Goal: Information Seeking & Learning: Learn about a topic

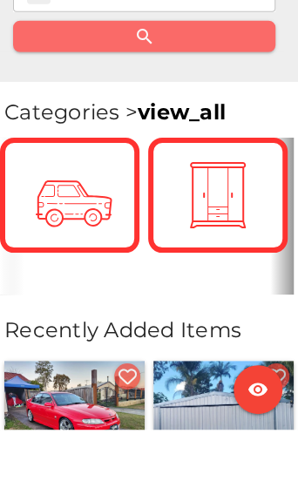
scroll to position [753, 0]
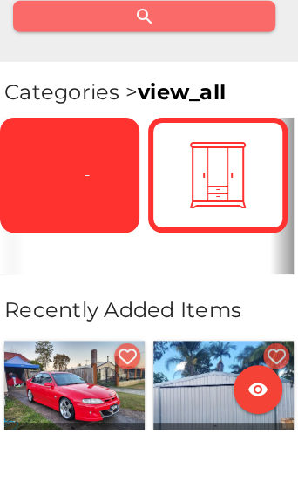
click at [69, 199] on icon at bounding box center [69, 226] width 55 height 55
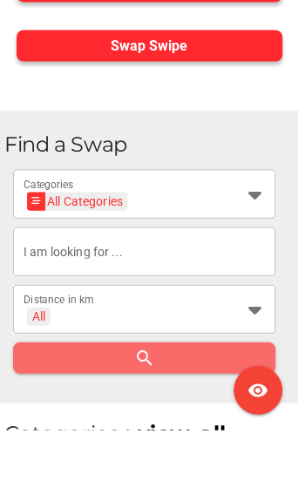
scroll to position [469, 0]
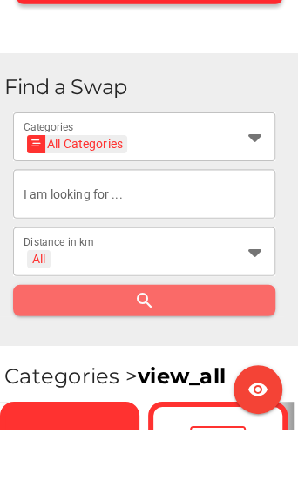
click at [252, 293] on icon at bounding box center [254, 303] width 21 height 21
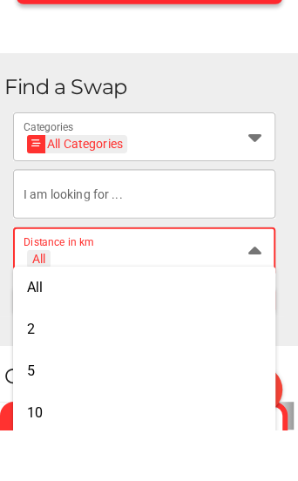
click at [253, 293] on icon at bounding box center [254, 303] width 21 height 21
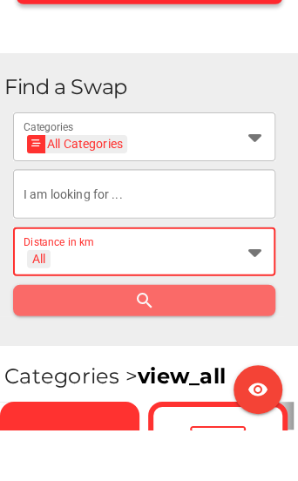
click at [247, 293] on icon at bounding box center [254, 303] width 21 height 21
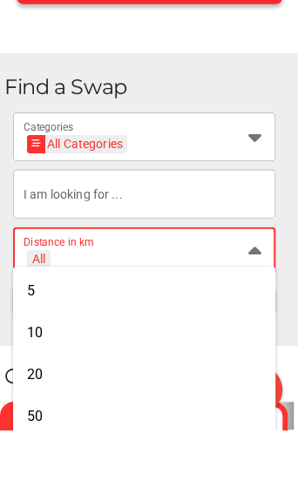
scroll to position [80, 0]
click at [46, 460] on div "50" at bounding box center [144, 468] width 234 height 17
type input "+ 50 km"
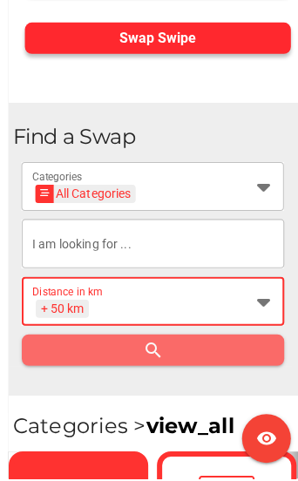
scroll to position [468, 0]
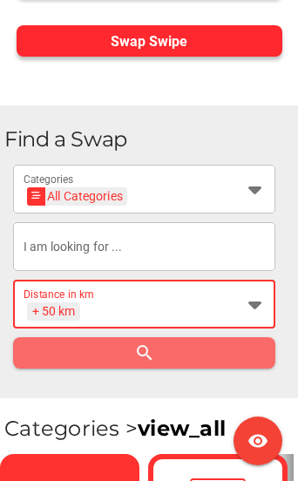
click at [245, 186] on icon at bounding box center [254, 189] width 21 height 21
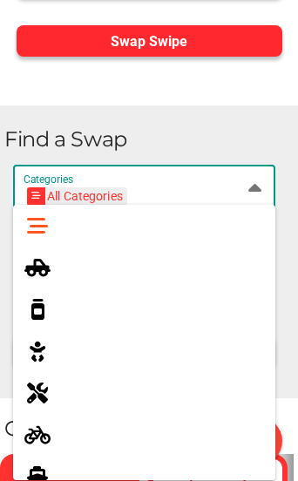
click at [44, 284] on div at bounding box center [144, 268] width 262 height 42
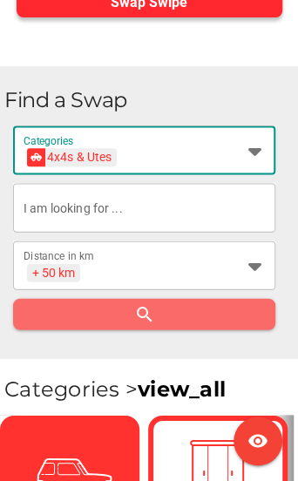
scroll to position [501, 0]
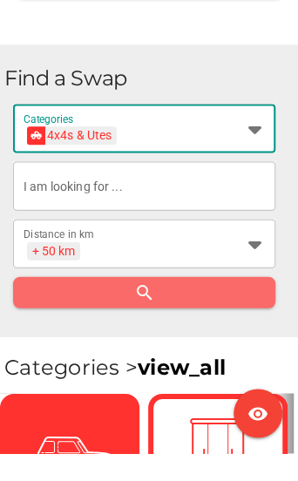
click at [250, 145] on icon at bounding box center [254, 155] width 21 height 21
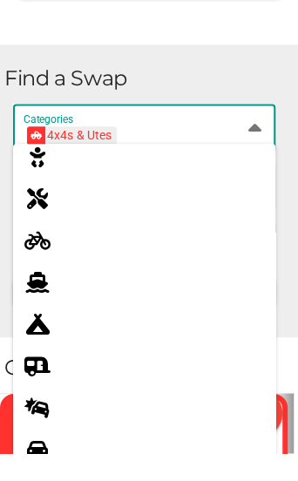
scroll to position [134, 0]
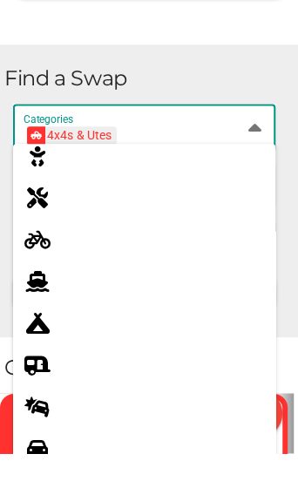
click at [54, 463] on div at bounding box center [51, 477] width 49 height 28
type input "Cars"
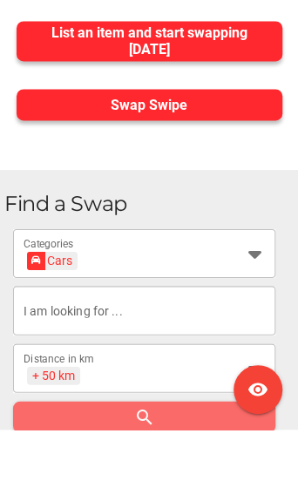
scroll to position [358, 0]
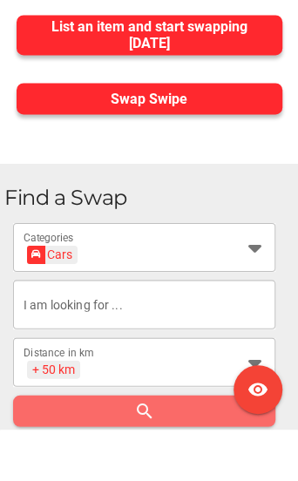
click at [246, 403] on icon at bounding box center [254, 413] width 21 height 21
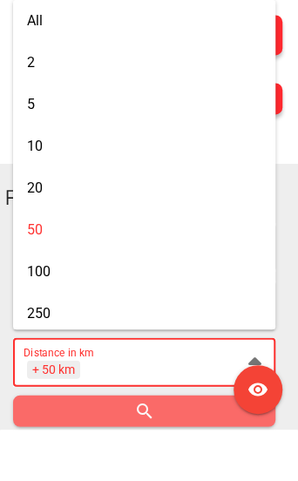
click at [258, 403] on icon at bounding box center [254, 413] width 21 height 21
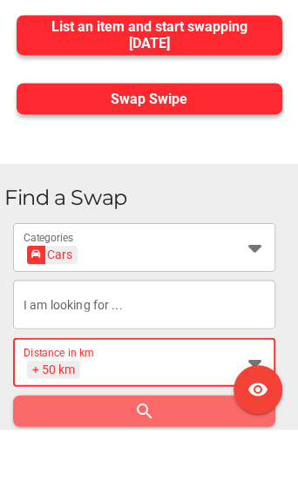
click at [249, 389] on div at bounding box center [248, 413] width 31 height 49
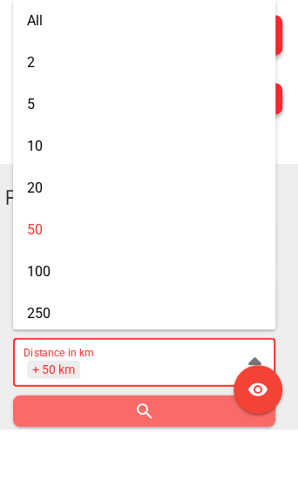
click at [49, 190] on div "10" at bounding box center [144, 198] width 234 height 17
type input "+ 10 km"
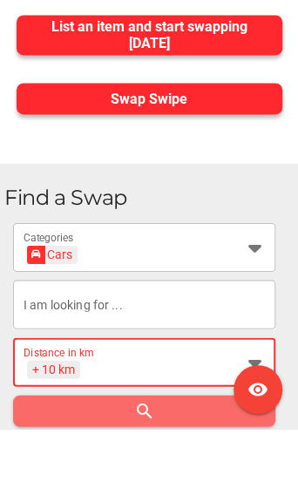
click at [274, 332] on div at bounding box center [144, 356] width 262 height 49
click at [265, 332] on input "text" at bounding box center [144, 356] width 241 height 49
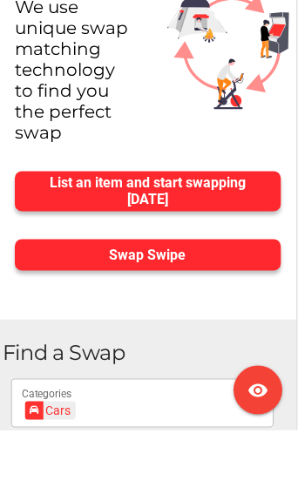
scroll to position [263, 2]
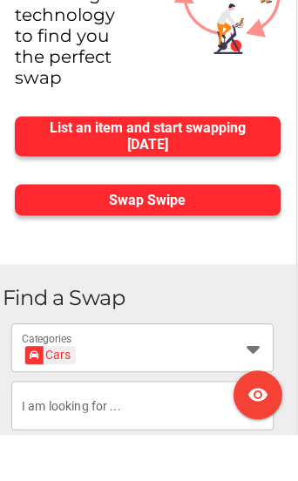
click at [213, 233] on span "Swap Swipe" at bounding box center [148, 245] width 238 height 24
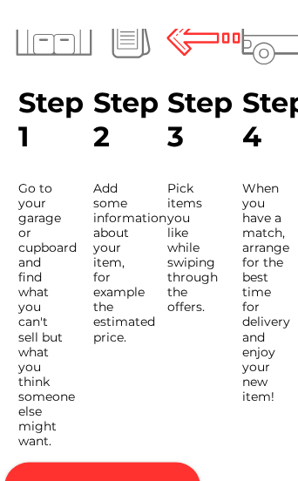
scroll to position [256, 0]
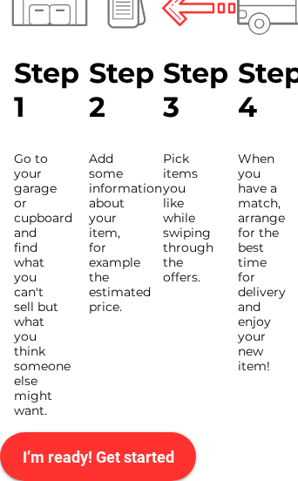
click at [149, 470] on span "I’m ready! Get started" at bounding box center [98, 457] width 168 height 42
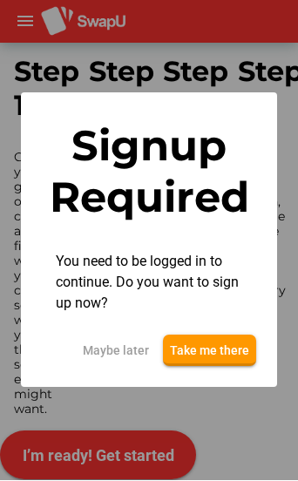
click at [129, 352] on span "Maybe later" at bounding box center [116, 351] width 66 height 21
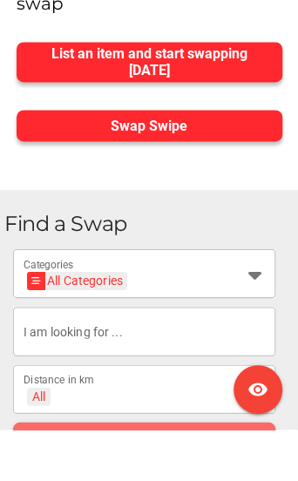
scroll to position [337, 0]
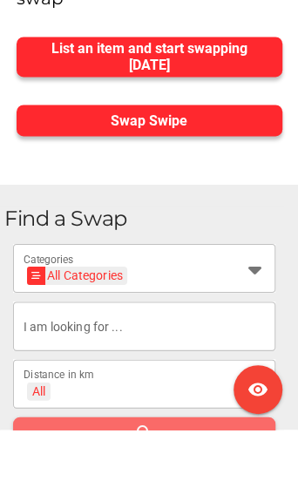
click at [260, 309] on icon at bounding box center [254, 319] width 21 height 21
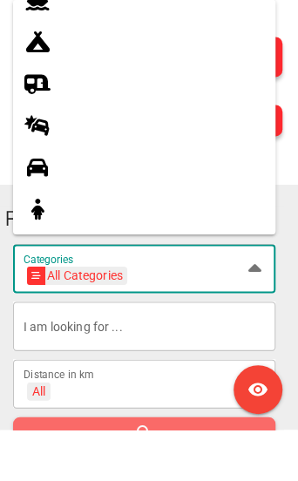
scroll to position [272, 0]
click at [41, 166] on icon at bounding box center [37, 176] width 21 height 21
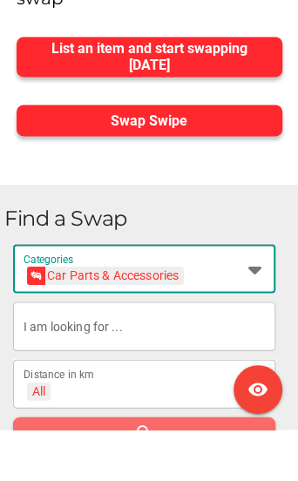
click at [267, 295] on div "Car Parts & Accessories Car Parts & Accessories Categories" at bounding box center [144, 319] width 262 height 49
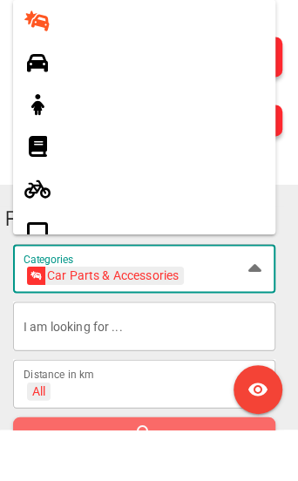
click at [42, 104] on icon at bounding box center [37, 114] width 21 height 21
type input "Cars"
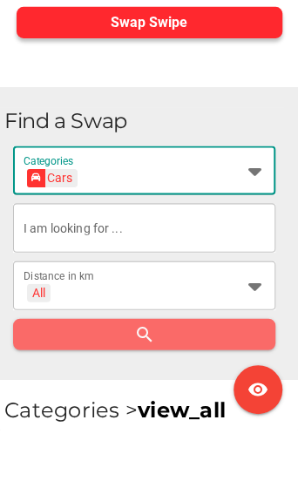
scroll to position [436, 0]
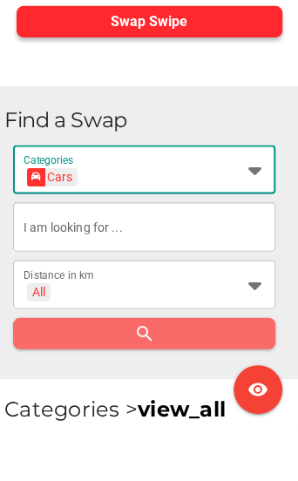
click at [253, 326] on icon at bounding box center [254, 336] width 21 height 21
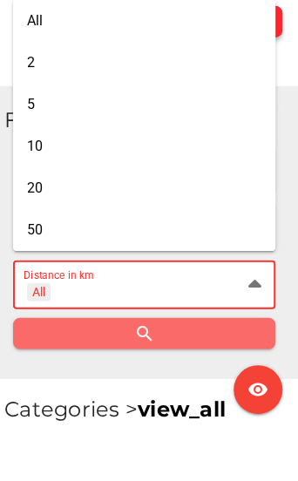
click at [70, 190] on div "10" at bounding box center [144, 198] width 234 height 17
type input "+ 10 km"
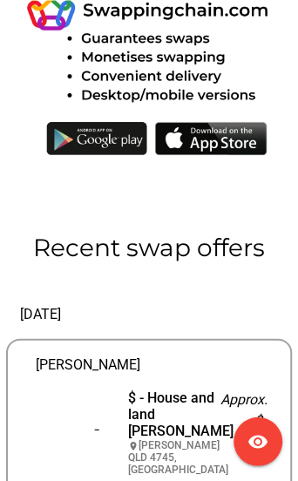
scroll to position [3918, 0]
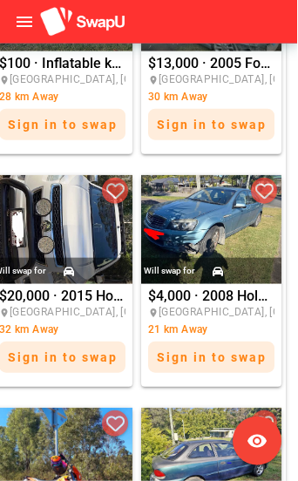
scroll to position [2366, 11]
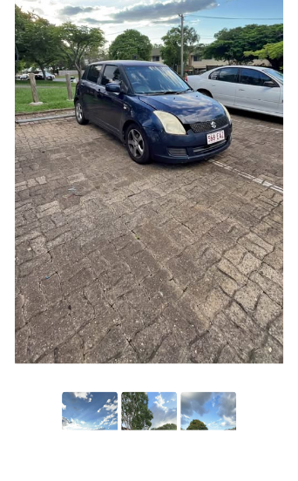
scroll to position [254, 0]
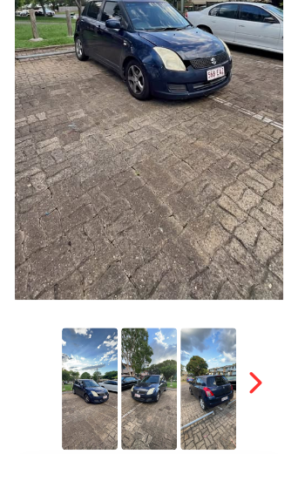
click at [253, 398] on icon "button" at bounding box center [254, 410] width 24 height 24
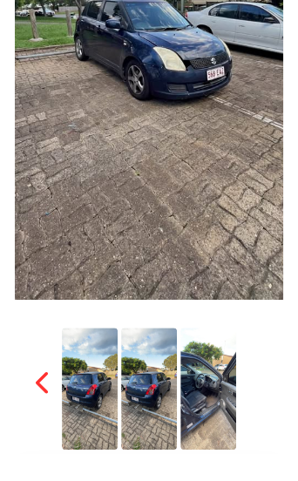
click at [95, 409] on img at bounding box center [90, 416] width 56 height 122
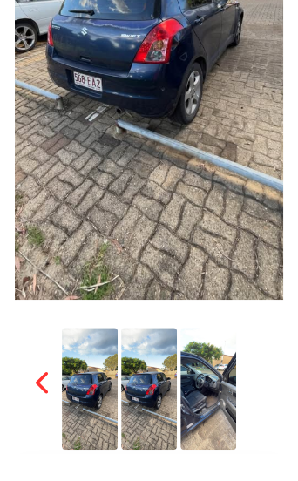
click at [144, 407] on img at bounding box center [149, 416] width 56 height 122
click at [198, 404] on img at bounding box center [208, 416] width 56 height 122
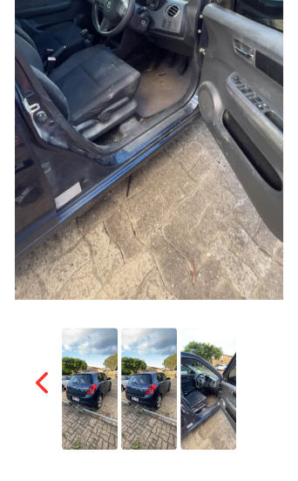
click at [140, 394] on img at bounding box center [149, 416] width 56 height 122
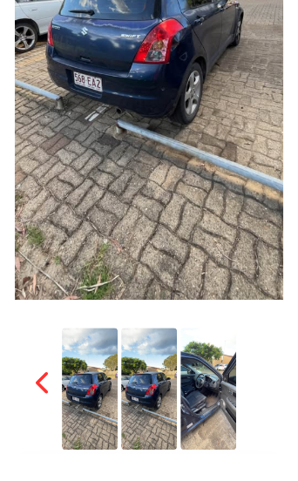
click at [213, 396] on img at bounding box center [208, 416] width 56 height 122
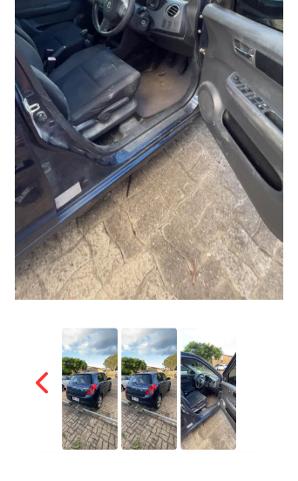
click at [156, 395] on img at bounding box center [149, 416] width 56 height 122
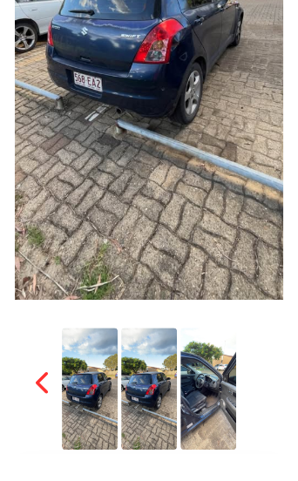
click at [208, 403] on img at bounding box center [208, 416] width 56 height 122
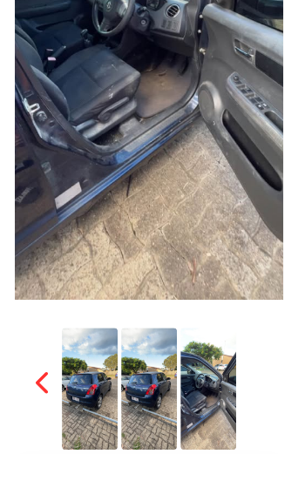
click at [150, 411] on img at bounding box center [149, 416] width 56 height 122
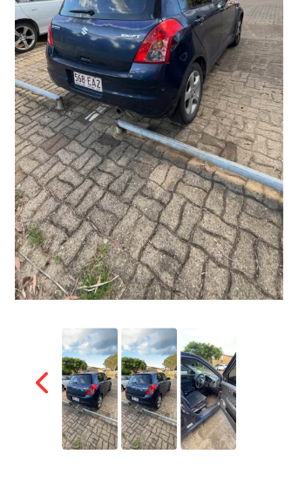
click at [205, 396] on img at bounding box center [208, 416] width 56 height 122
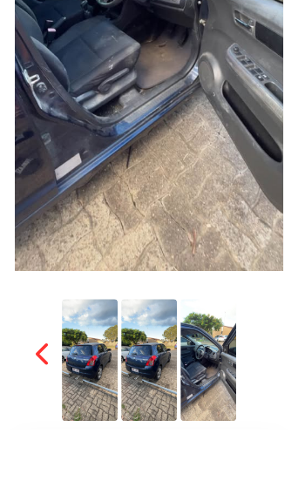
scroll to position [271, 0]
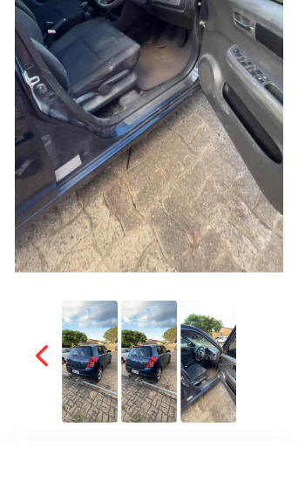
click at [83, 375] on img at bounding box center [90, 399] width 56 height 122
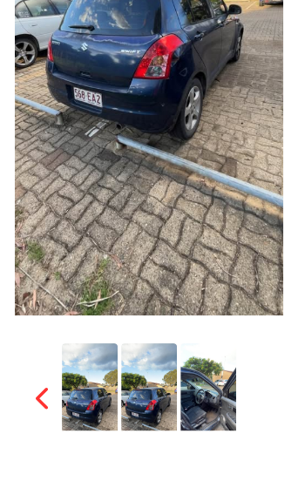
scroll to position [252, 0]
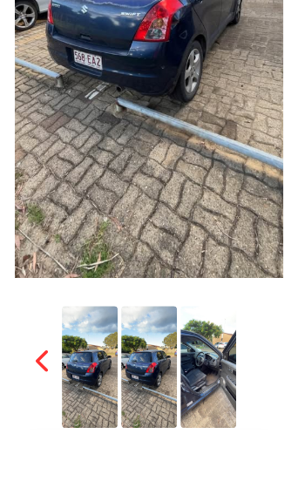
click at [42, 401] on icon "button" at bounding box center [43, 413] width 24 height 24
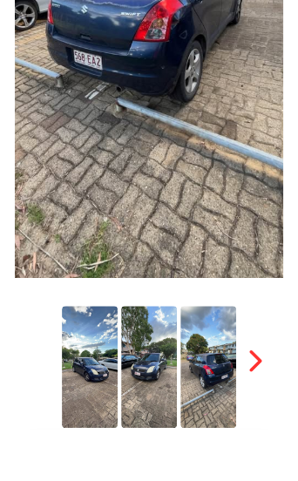
click at [88, 368] on img at bounding box center [90, 418] width 56 height 122
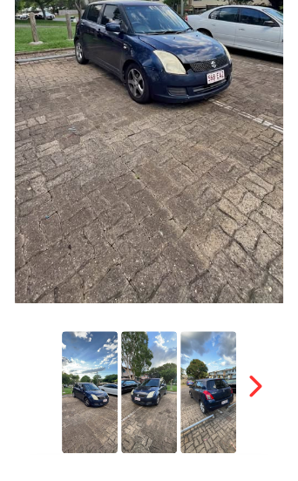
click at [156, 393] on img at bounding box center [149, 418] width 56 height 122
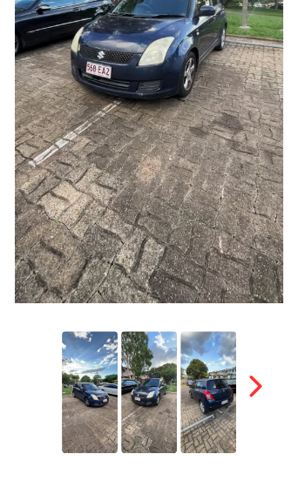
click at [206, 405] on img at bounding box center [208, 418] width 56 height 122
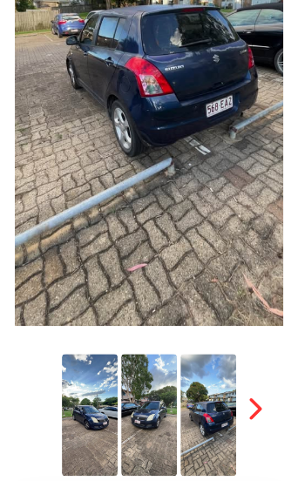
scroll to position [255, 0]
click at [252, 411] on icon "button" at bounding box center [254, 409] width 24 height 24
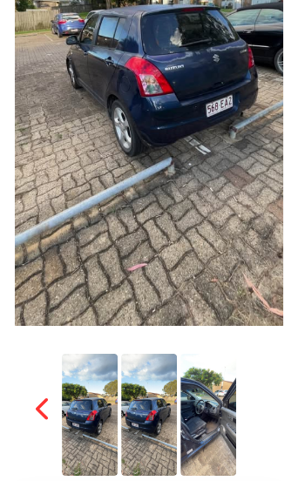
click at [98, 429] on img at bounding box center [90, 415] width 56 height 122
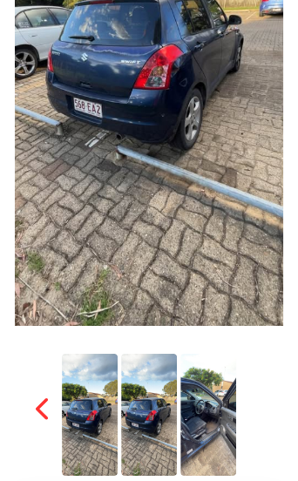
click at [162, 434] on img at bounding box center [149, 415] width 56 height 122
click at [50, 412] on icon "button" at bounding box center [43, 409] width 24 height 24
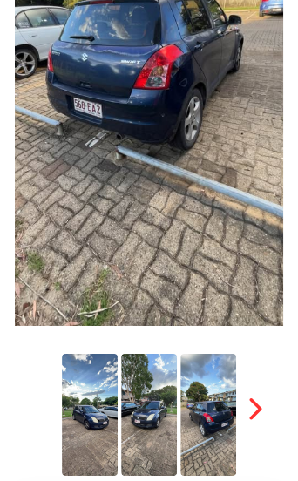
click at [80, 424] on img at bounding box center [90, 415] width 56 height 122
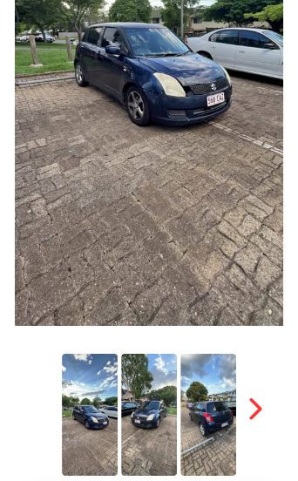
click at [159, 426] on img at bounding box center [149, 415] width 56 height 122
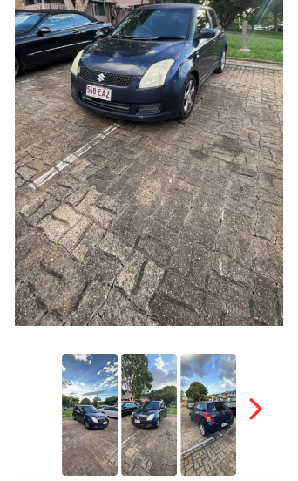
click at [209, 412] on img at bounding box center [208, 415] width 56 height 122
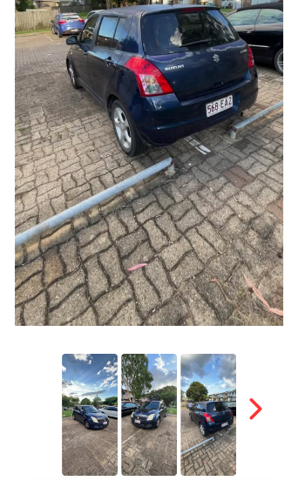
click at [266, 401] on icon "button" at bounding box center [254, 409] width 24 height 24
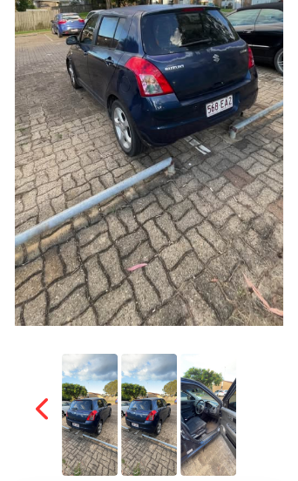
click at [216, 416] on img at bounding box center [208, 415] width 56 height 122
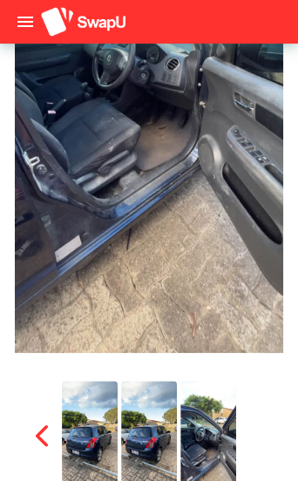
scroll to position [217, 0]
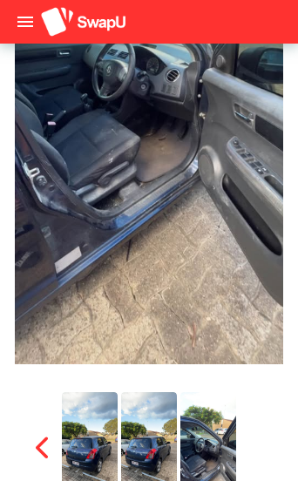
click at [50, 449] on icon "button" at bounding box center [43, 448] width 24 height 24
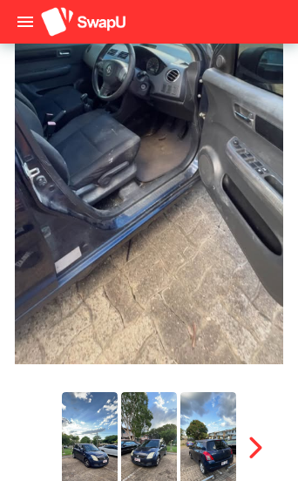
click at [100, 449] on img at bounding box center [90, 453] width 56 height 122
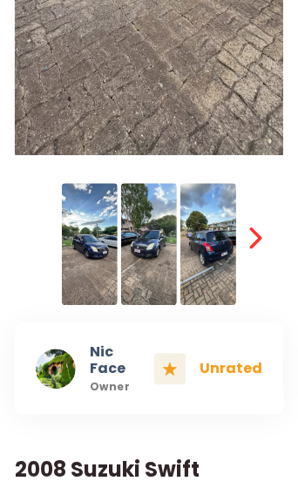
scroll to position [429, 4]
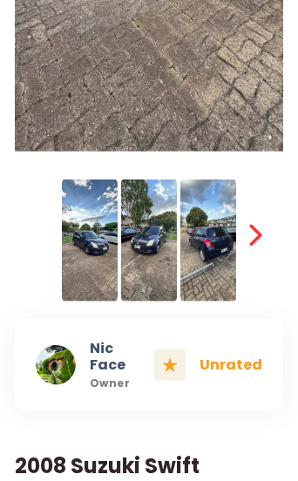
click at [248, 237] on icon "button" at bounding box center [254, 235] width 24 height 24
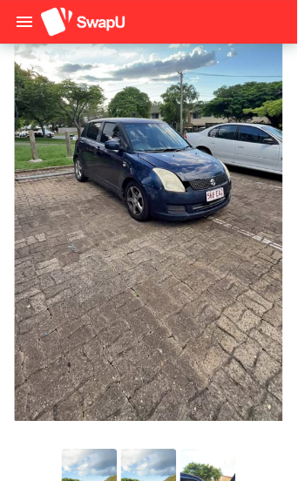
scroll to position [148, 3]
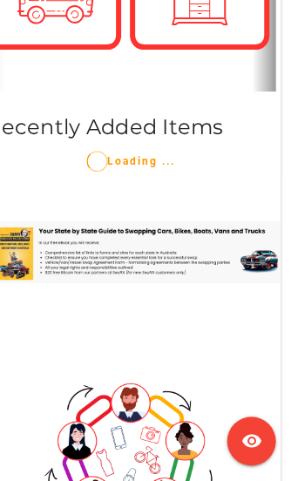
scroll to position [445, 11]
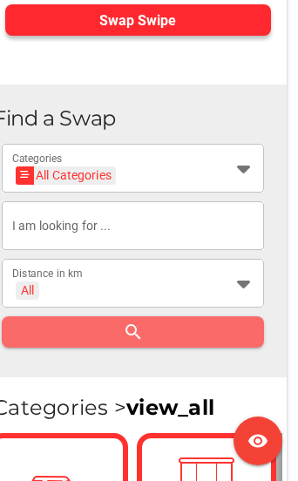
click at [235, 158] on icon at bounding box center [243, 168] width 21 height 21
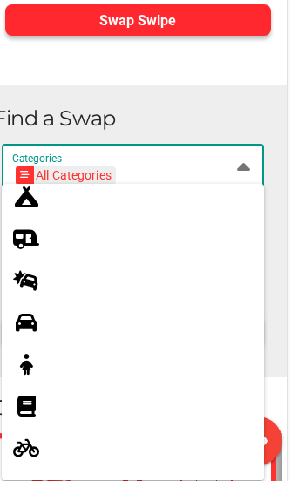
scroll to position [303, 0]
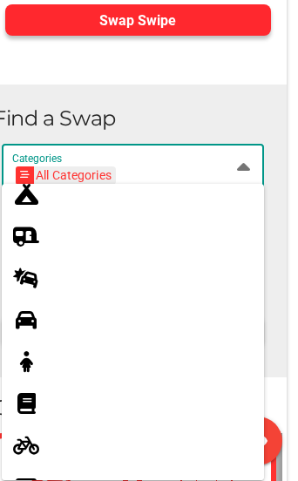
click at [29, 319] on icon at bounding box center [26, 319] width 21 height 21
type input "Cars"
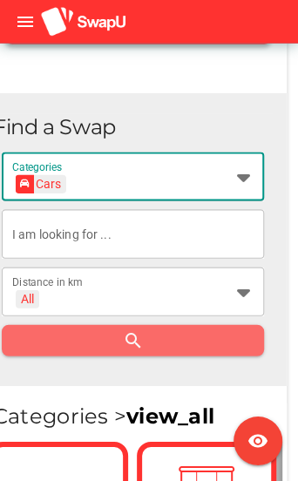
scroll to position [468, 11]
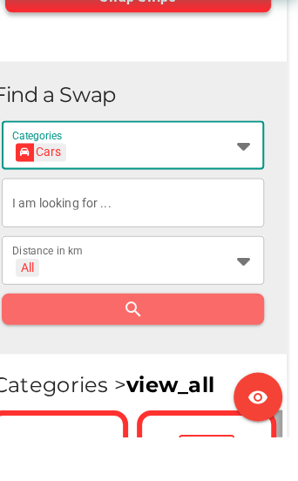
click at [244, 294] on icon at bounding box center [243, 304] width 21 height 21
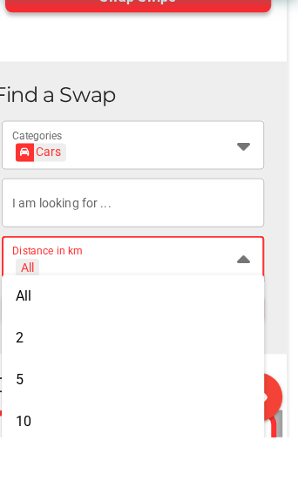
click at [55, 415] on div "5" at bounding box center [133, 423] width 234 height 17
type input "+ 5 km"
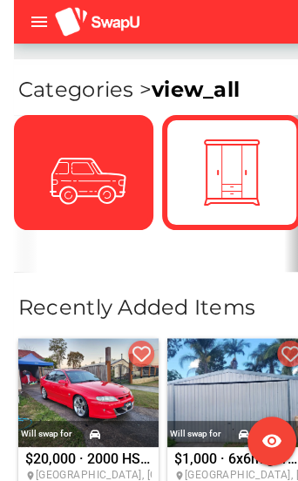
scroll to position [0, 11]
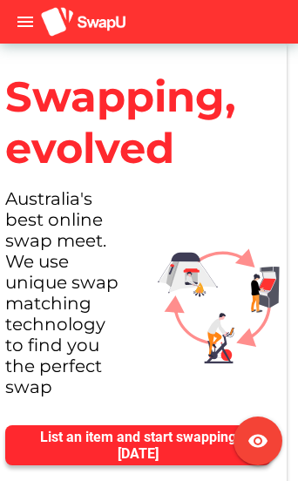
click at [30, 18] on icon "menu" at bounding box center [25, 21] width 21 height 21
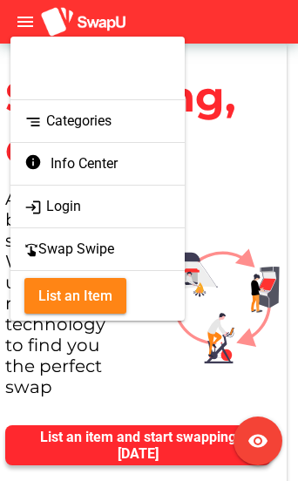
click at [105, 298] on span "List an Item" at bounding box center [75, 296] width 74 height 24
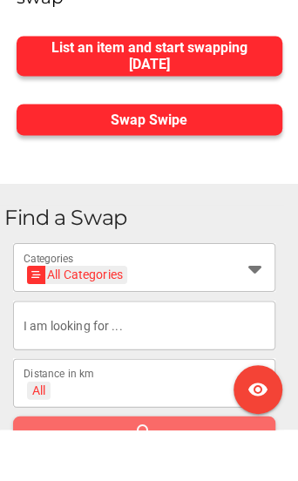
scroll to position [339, 0]
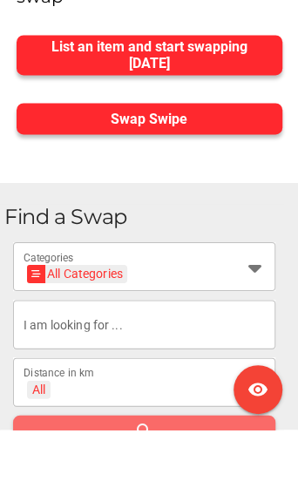
click at [231, 314] on div "All Categories All Categories" at bounding box center [129, 328] width 210 height 28
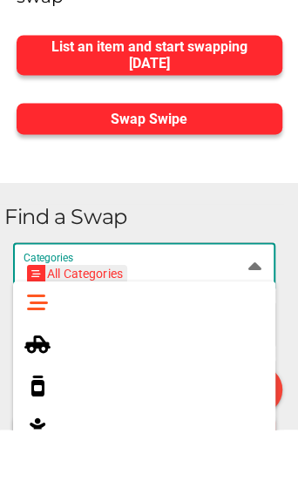
scroll to position [0, 0]
click at [36, 385] on icon at bounding box center [37, 395] width 21 height 21
type input "4x4s & Utes"
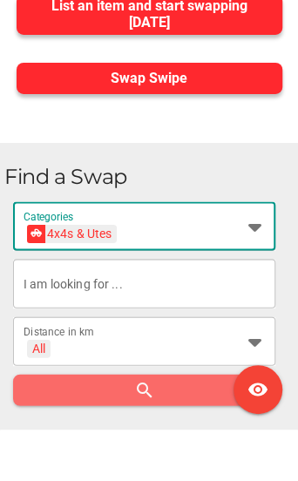
scroll to position [381, 0]
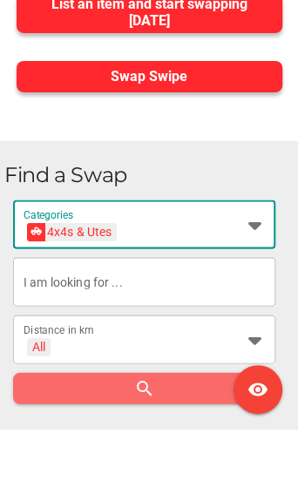
click at [226, 388] on div "All + All" at bounding box center [129, 402] width 210 height 28
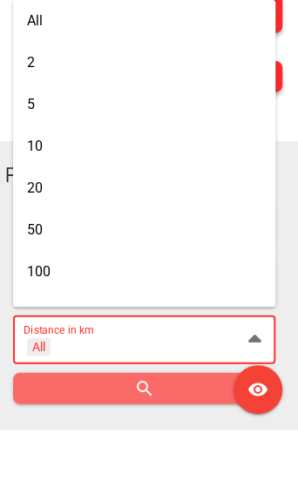
click at [48, 106] on div "2" at bounding box center [144, 114] width 234 height 17
type input "+ 2 km"
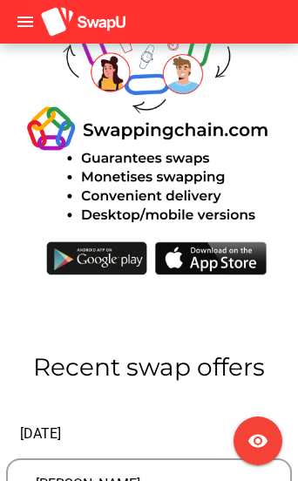
scroll to position [3740, 0]
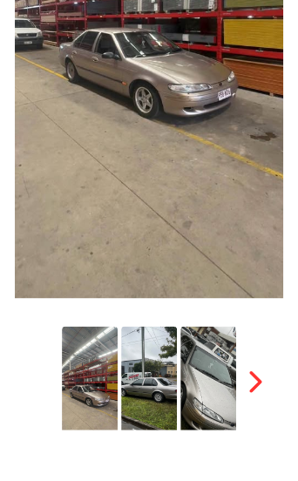
scroll to position [307, 0]
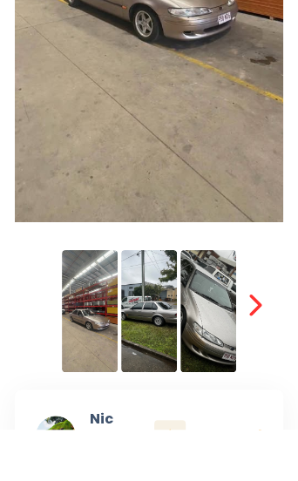
click at [264, 345] on icon "button" at bounding box center [254, 357] width 24 height 24
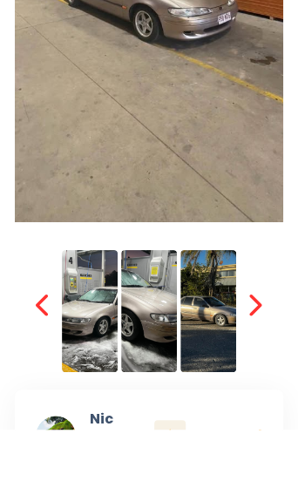
click at [98, 334] on img at bounding box center [90, 362] width 56 height 122
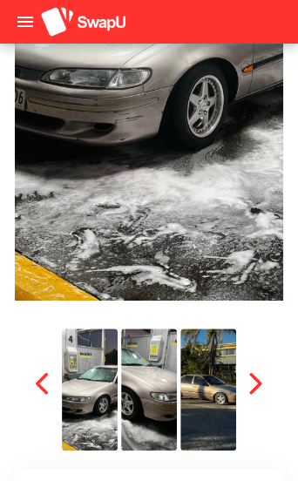
scroll to position [278, 10]
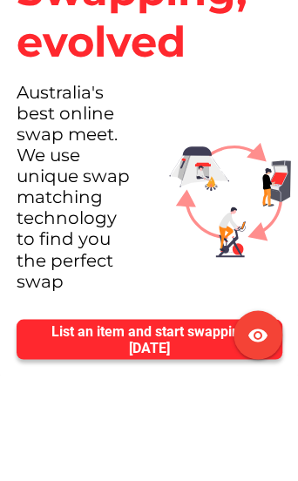
scroll to position [105, 0]
